Goal: Task Accomplishment & Management: Manage account settings

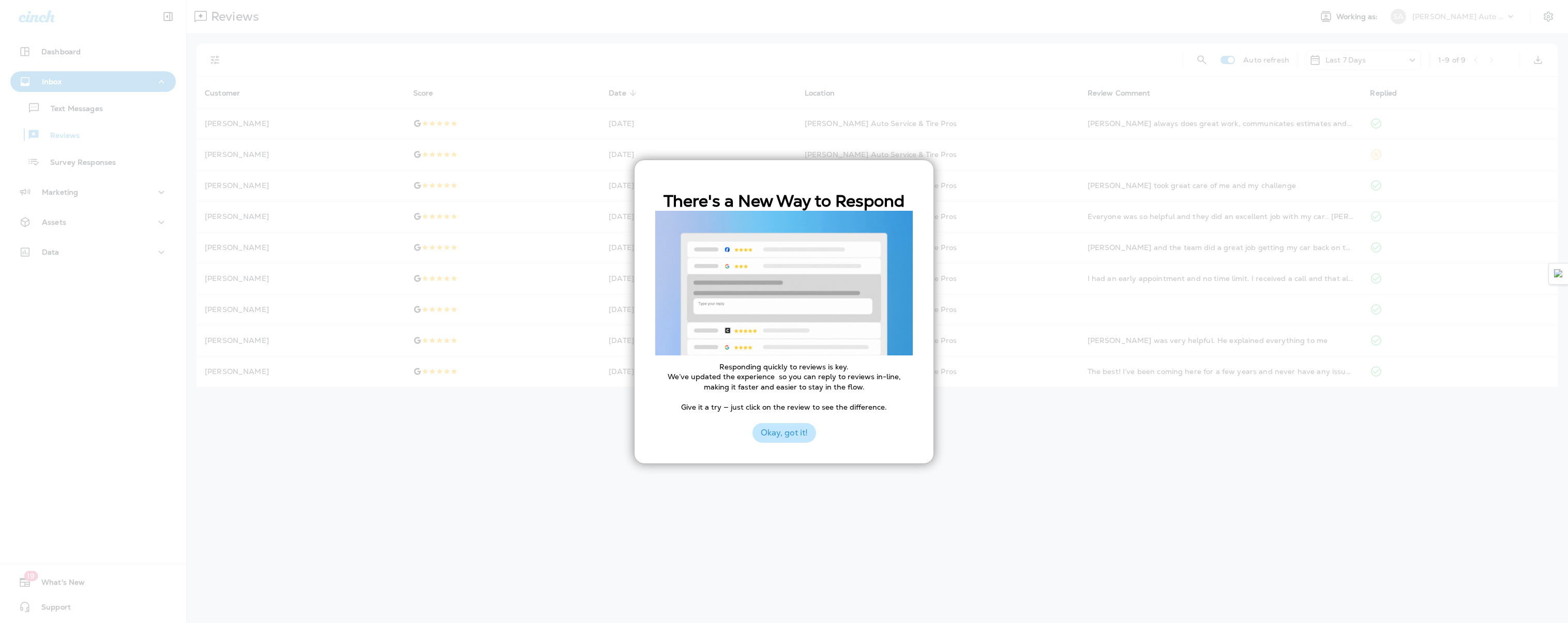
click at [791, 434] on button "Okay, got it!" at bounding box center [784, 433] width 63 height 19
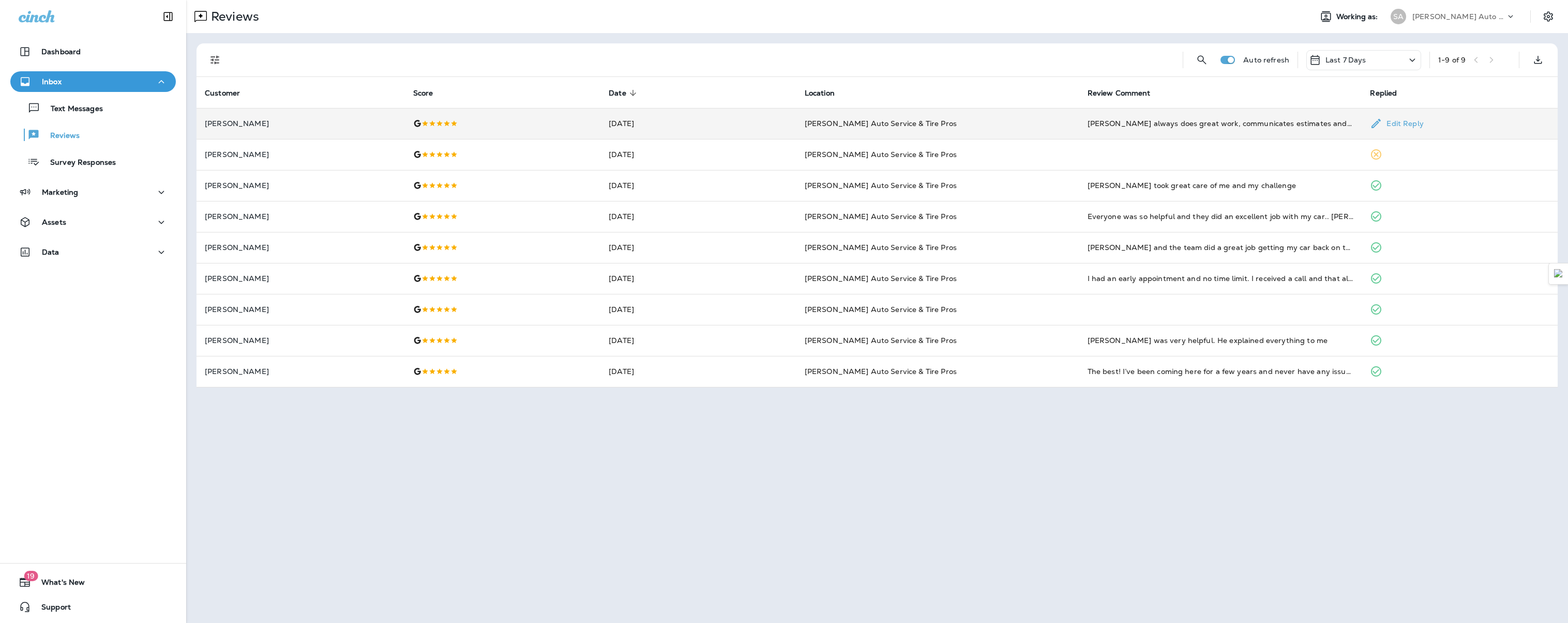
click at [573, 137] on td at bounding box center [503, 124] width 196 height 31
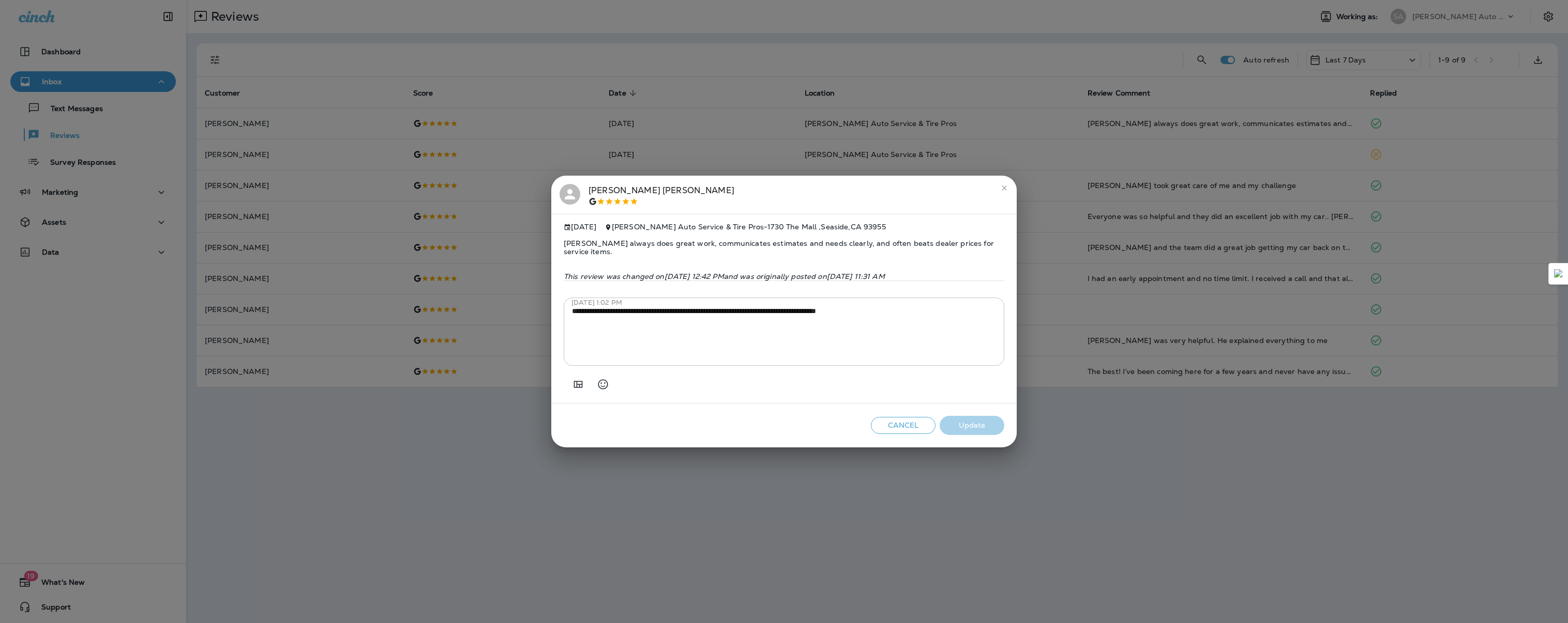
click at [892, 431] on button "Cancel" at bounding box center [903, 425] width 65 height 17
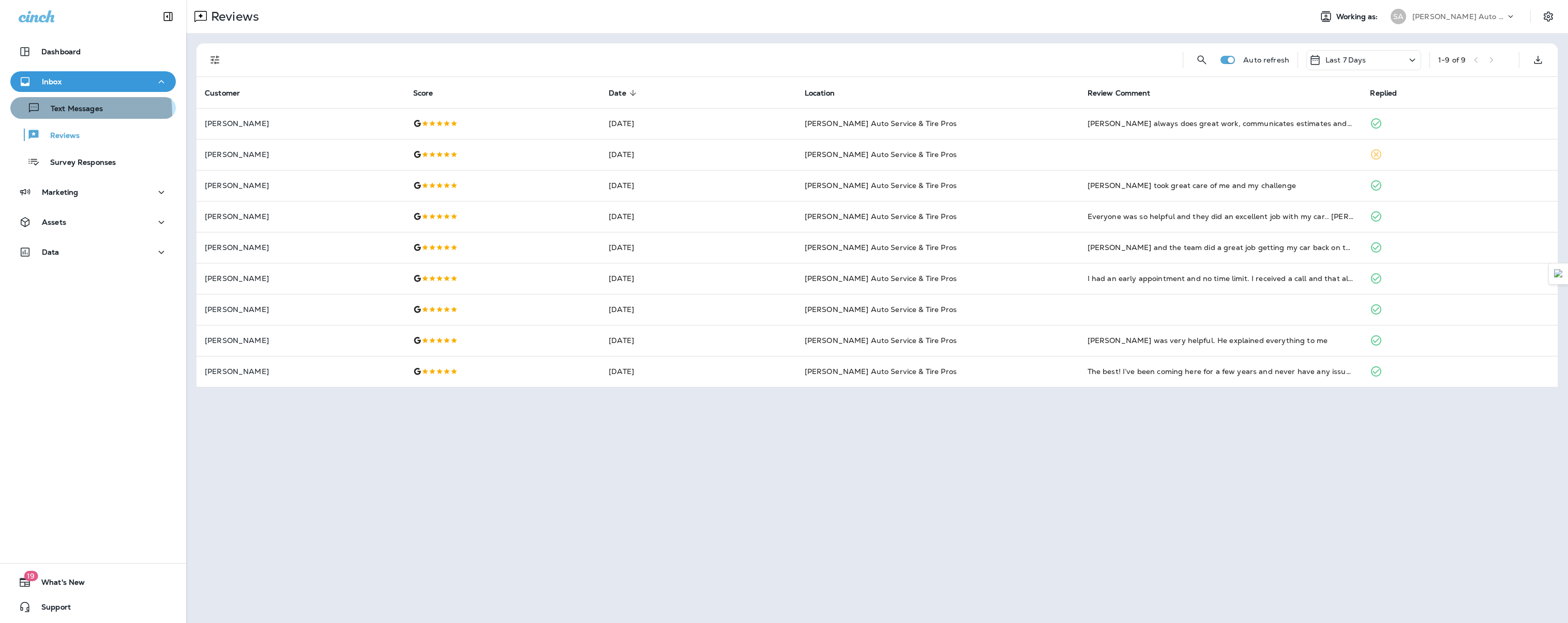
click at [64, 113] on p "Text Messages" at bounding box center [72, 109] width 63 height 10
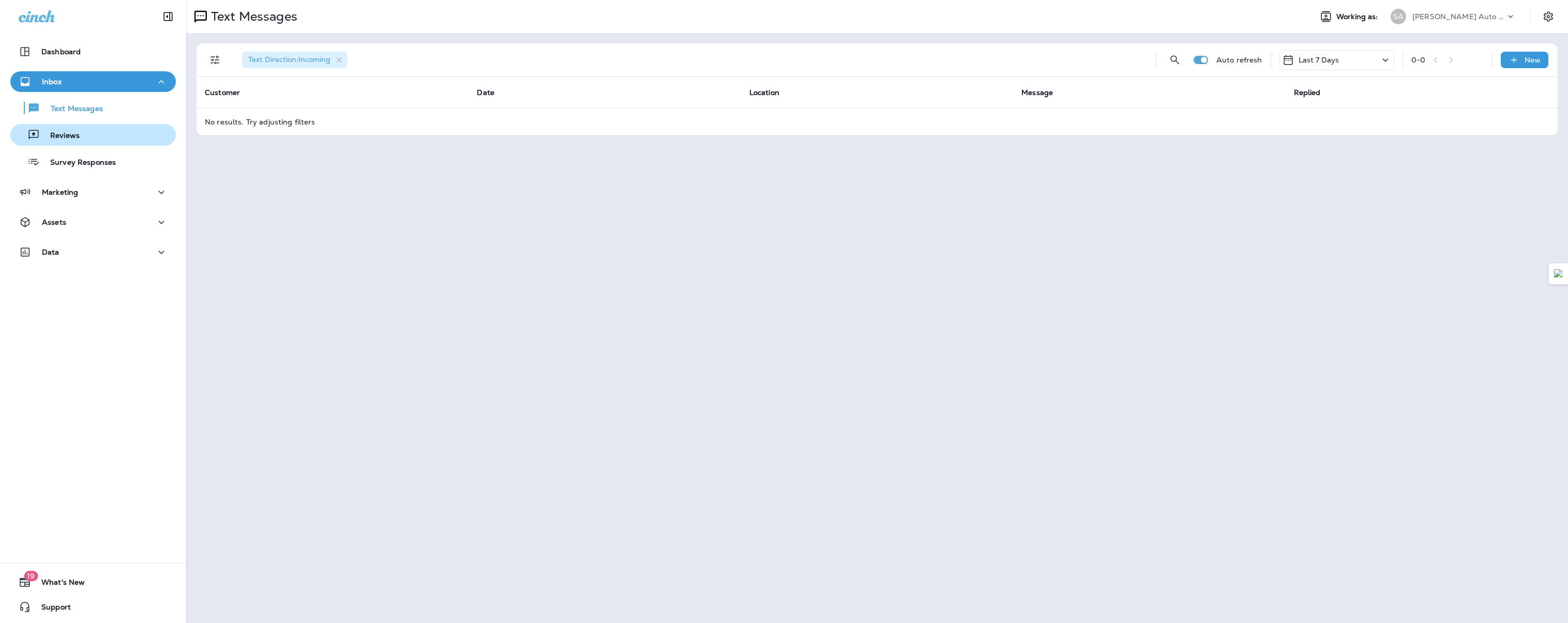
click at [75, 140] on p "Reviews" at bounding box center [59, 136] width 40 height 10
